Goal: Go to known website: Access a specific website the user already knows

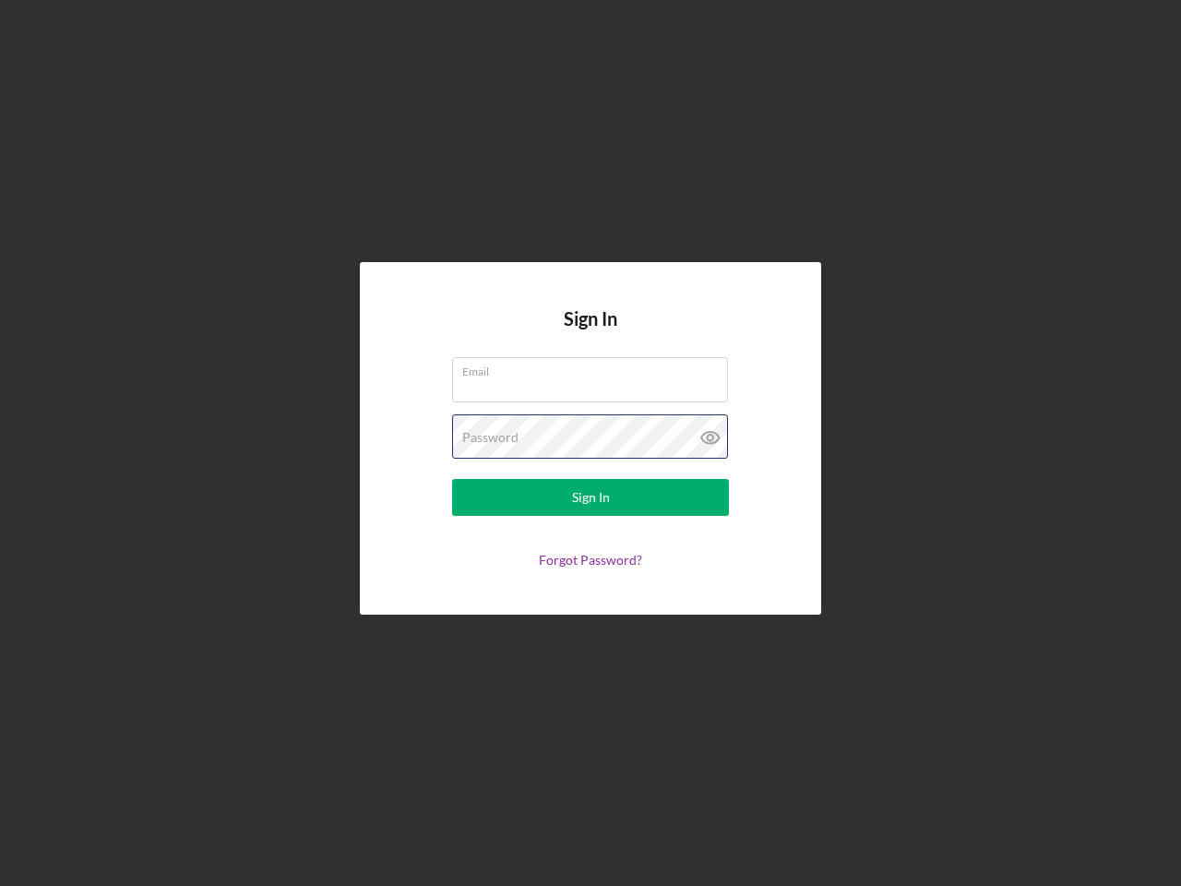
click at [591, 443] on div "Password" at bounding box center [590, 437] width 277 height 46
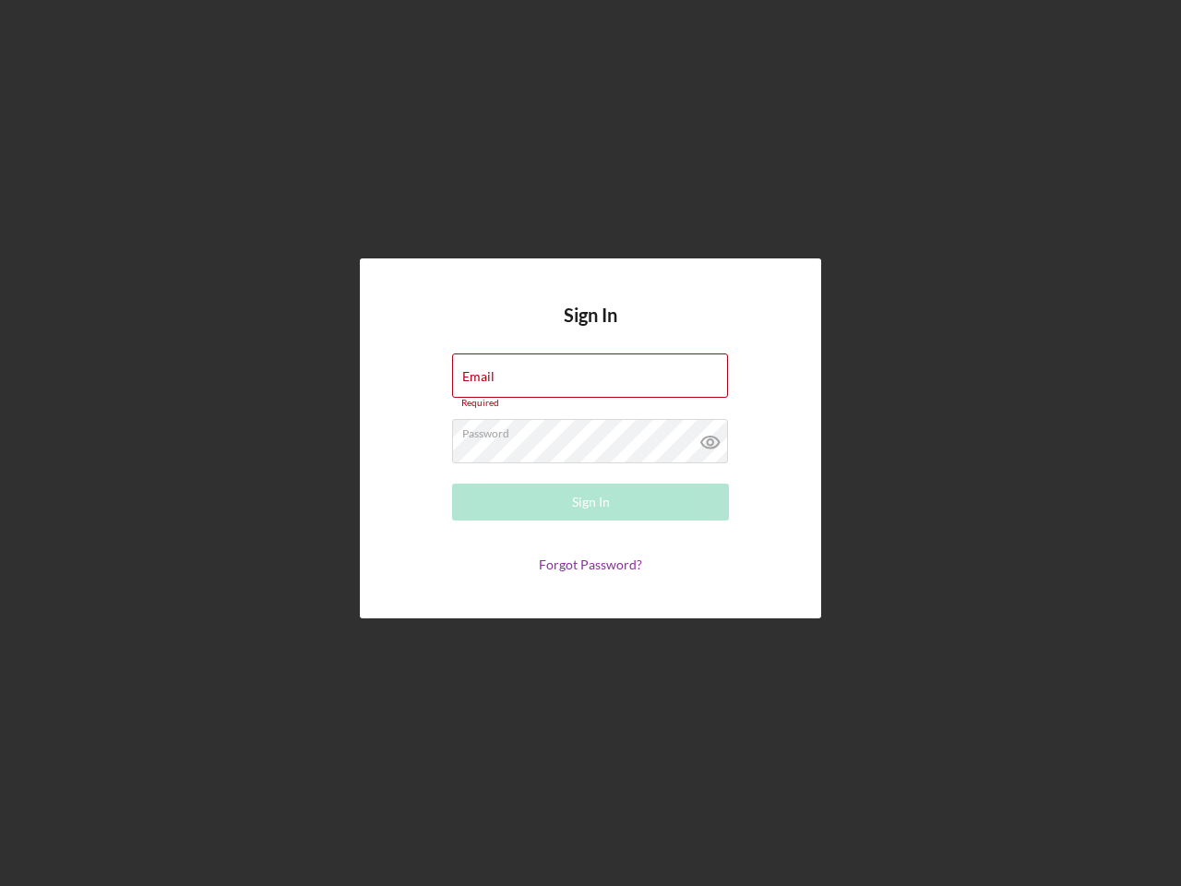
click at [711, 437] on icon at bounding box center [711, 442] width 46 height 46
